Goal: Find contact information: Find contact information

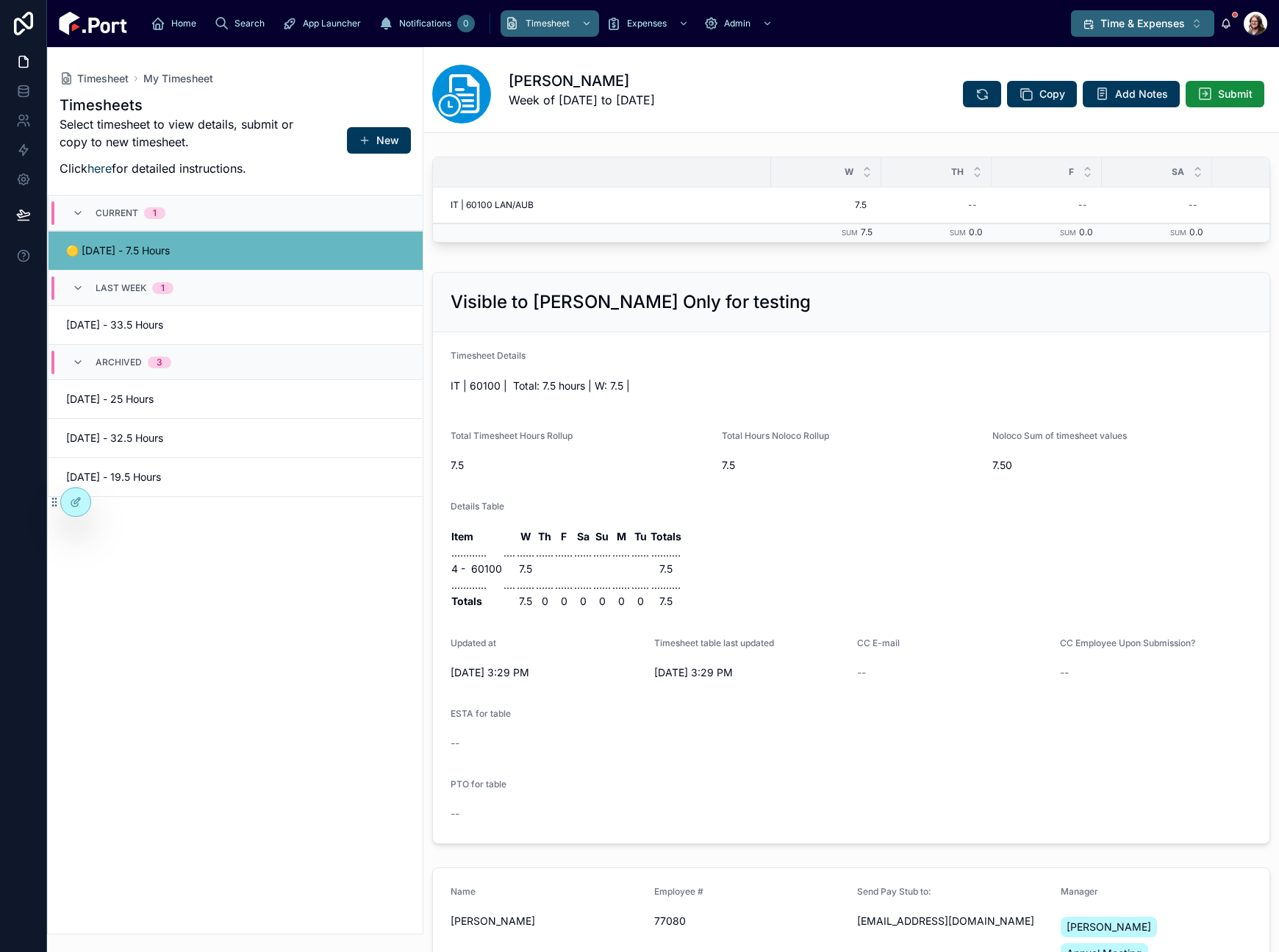
click at [1118, 16] on span "Time & Expenses" at bounding box center [1143, 23] width 84 height 14
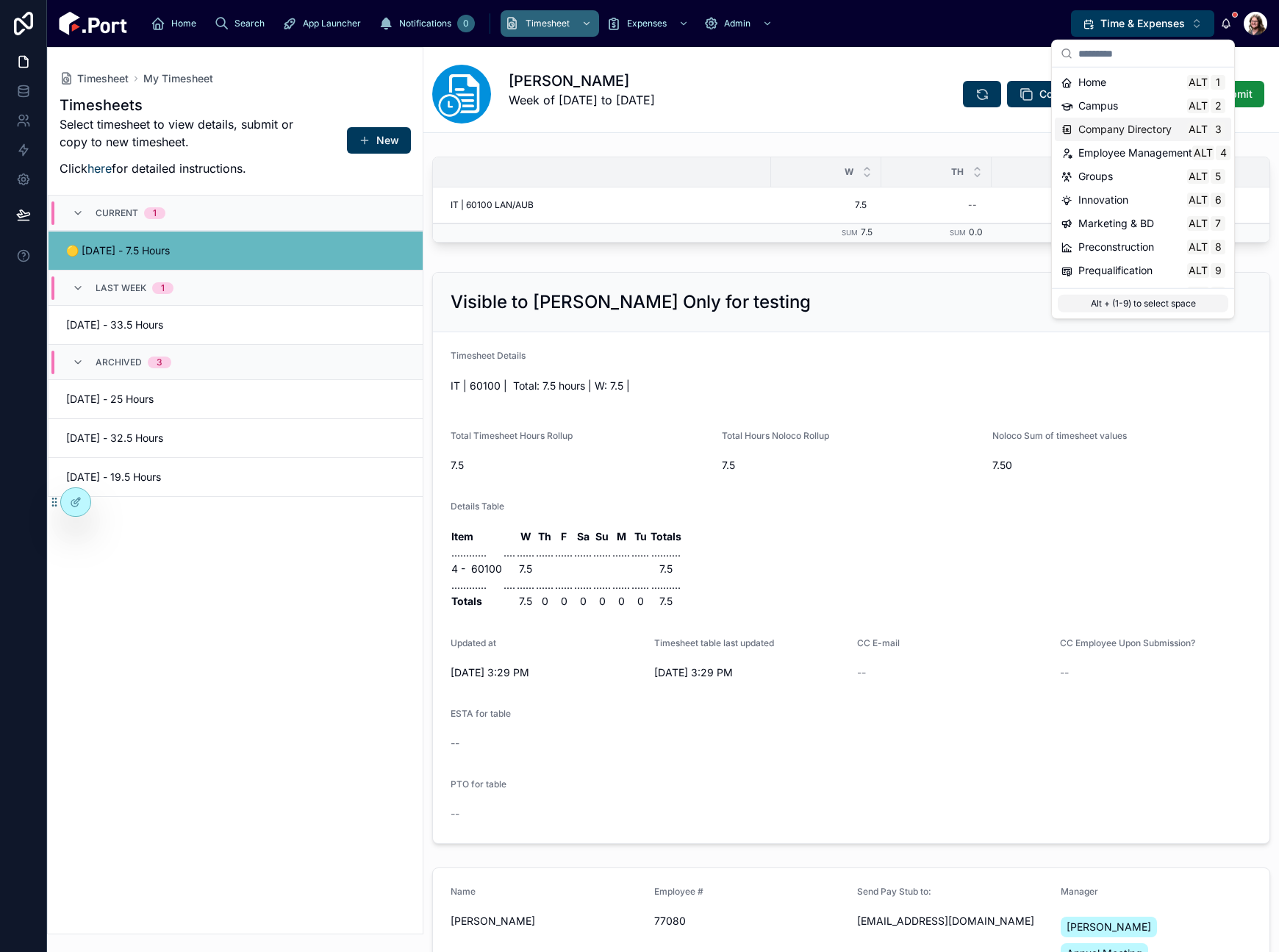
click at [1104, 128] on span "Company Directory" at bounding box center [1125, 128] width 93 height 14
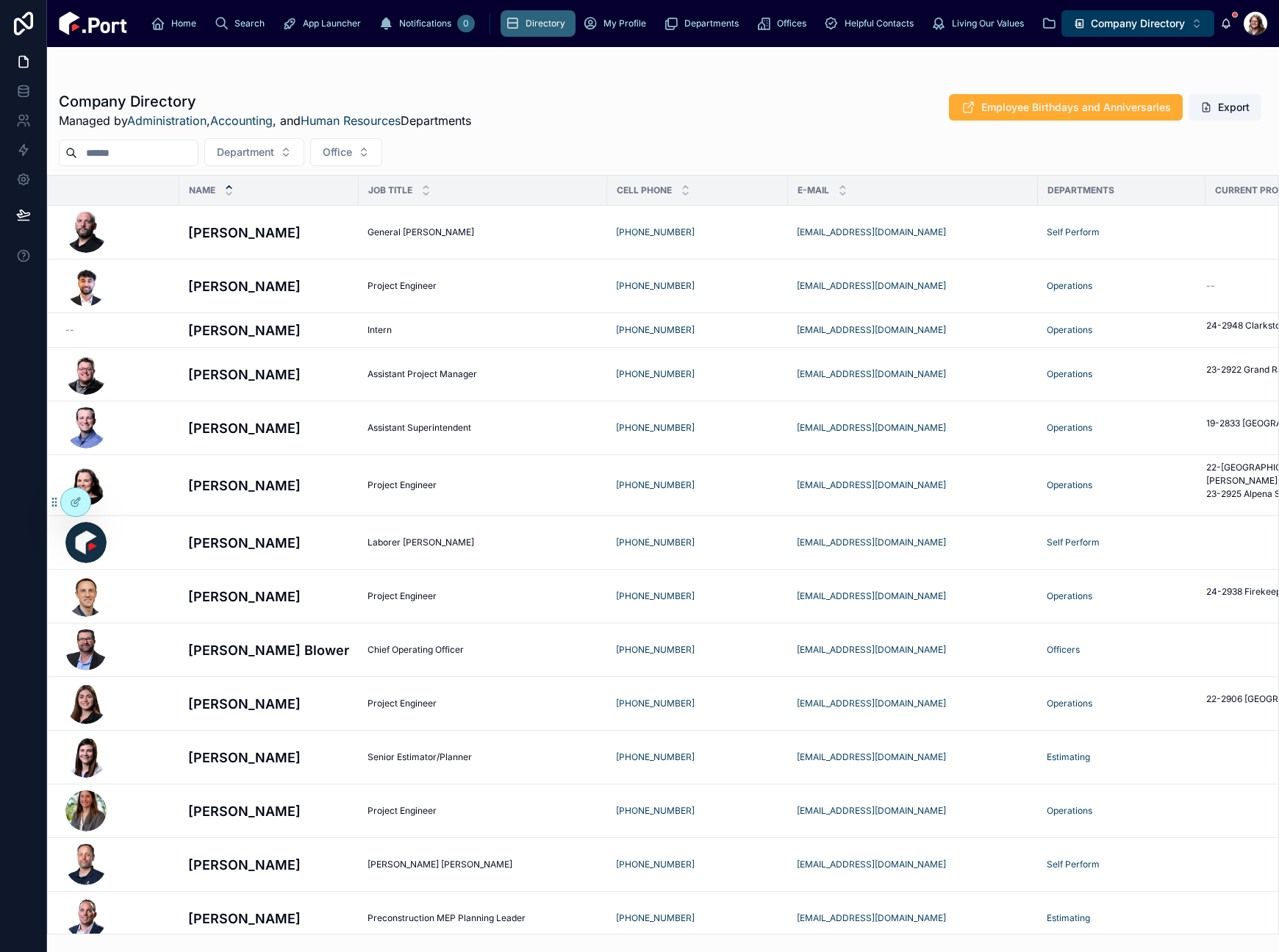
click at [118, 149] on input "text" at bounding box center [137, 152] width 121 height 20
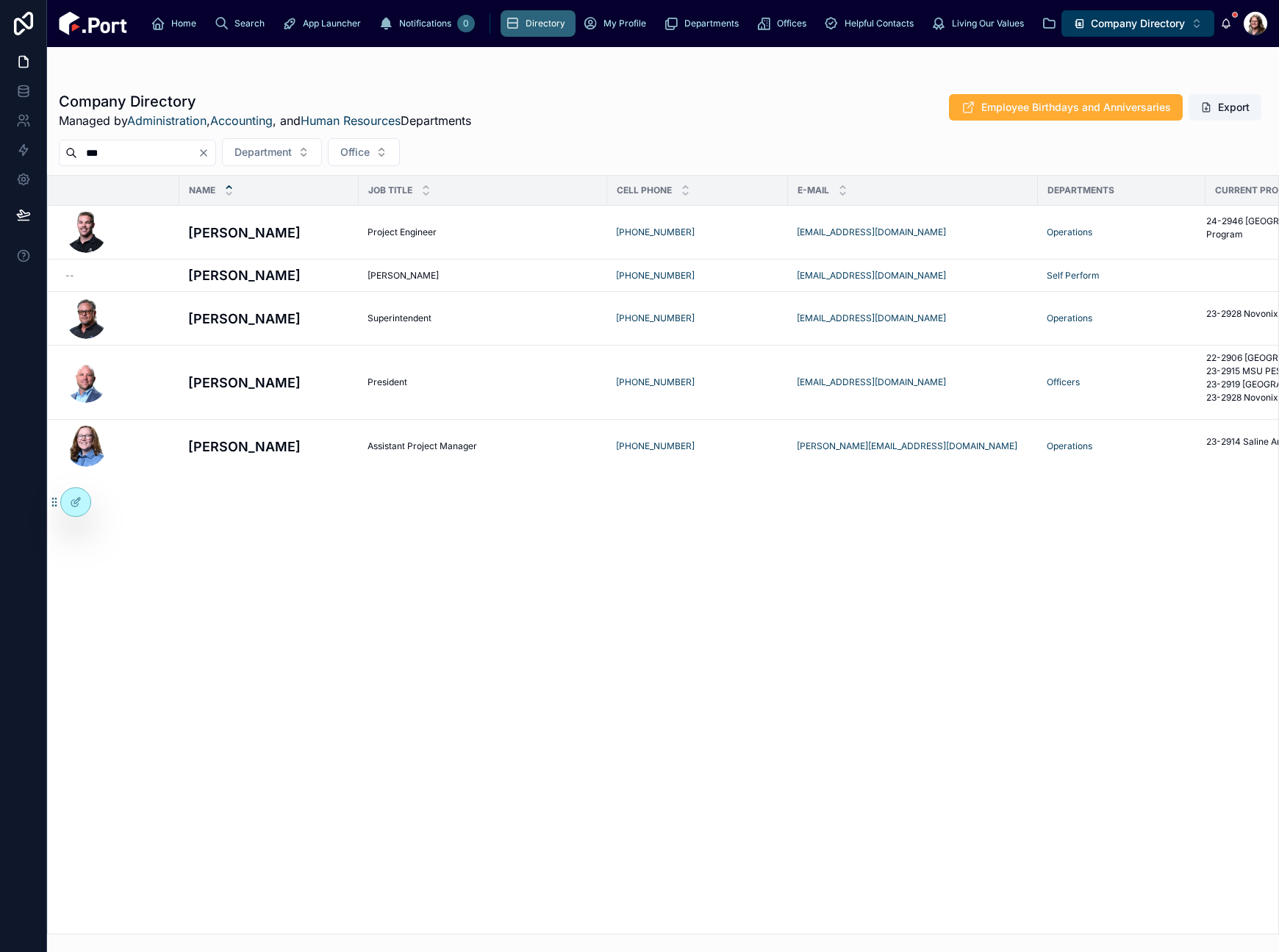
type input "***"
click at [473, 710] on div "Name Job Title Cell Phone E-Mail Departments Current Project(s) [PERSON_NAME] P…" at bounding box center [663, 554] width 1230 height 757
drag, startPoint x: 145, startPoint y: 703, endPoint x: 116, endPoint y: 170, distance: 533.8
click at [146, 699] on div "Name Job Title Cell Phone E-Mail Departments Current Project(s) [PERSON_NAME] P…" at bounding box center [663, 554] width 1230 height 757
